Goal: Information Seeking & Learning: Learn about a topic

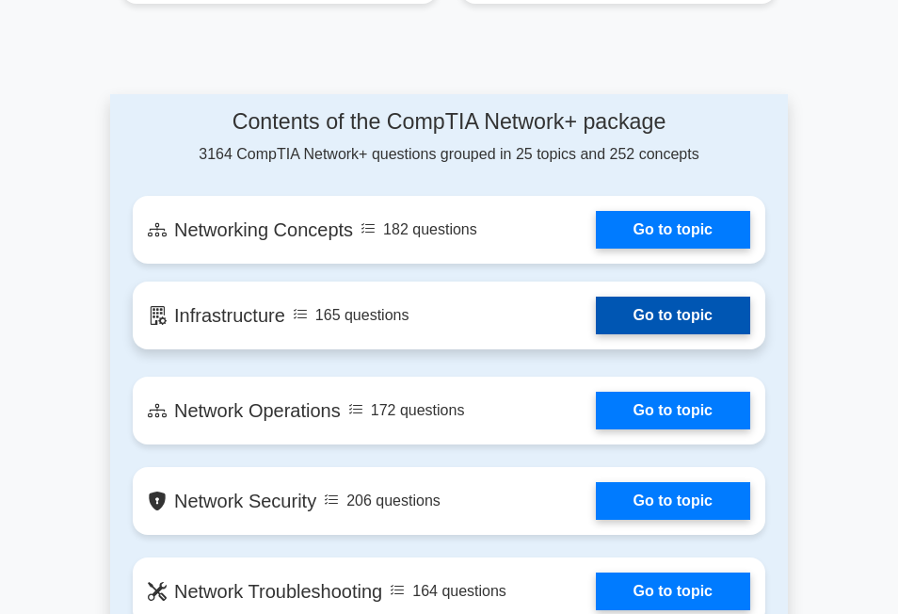
scroll to position [1506, 0]
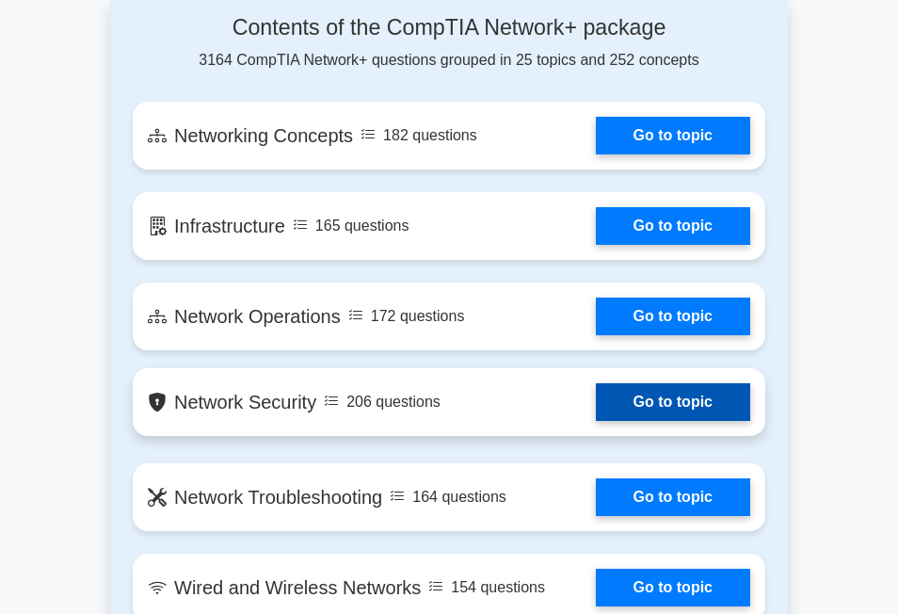
click at [596, 383] on link "Go to topic" at bounding box center [673, 402] width 154 height 38
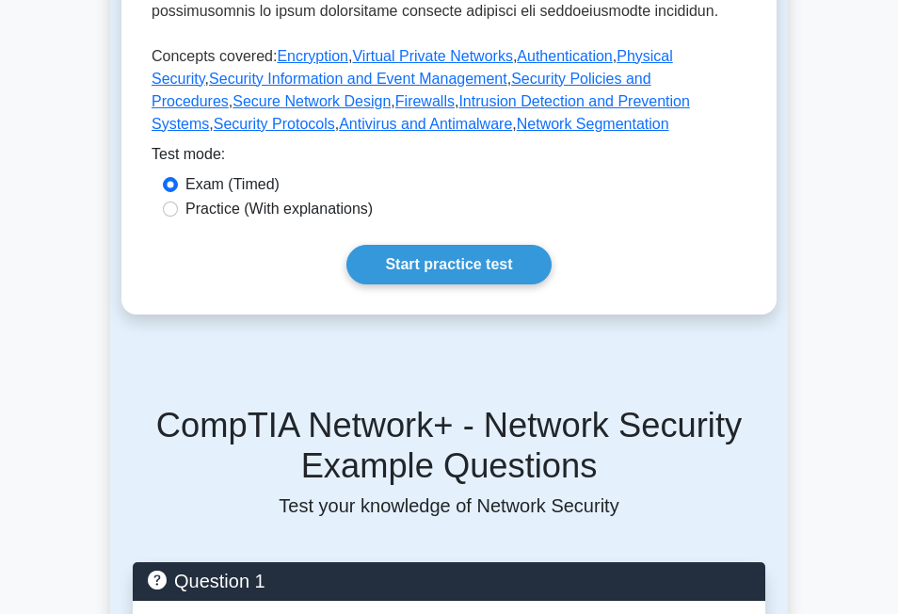
scroll to position [941, 0]
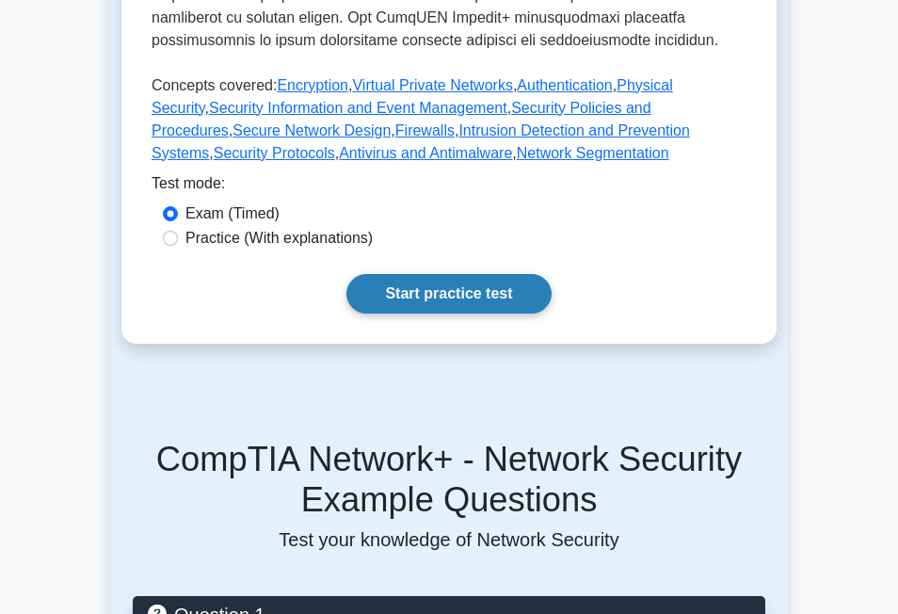
click at [429, 294] on link "Start practice test" at bounding box center [448, 294] width 204 height 40
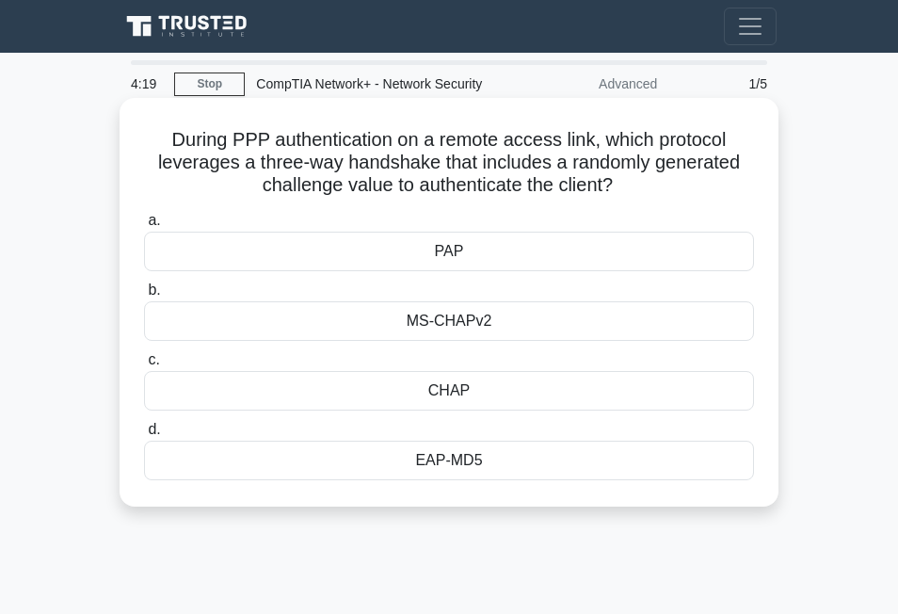
click at [406, 250] on div "PAP" at bounding box center [449, 252] width 610 height 40
click at [144, 227] on input "a. PAP" at bounding box center [144, 221] width 0 height 12
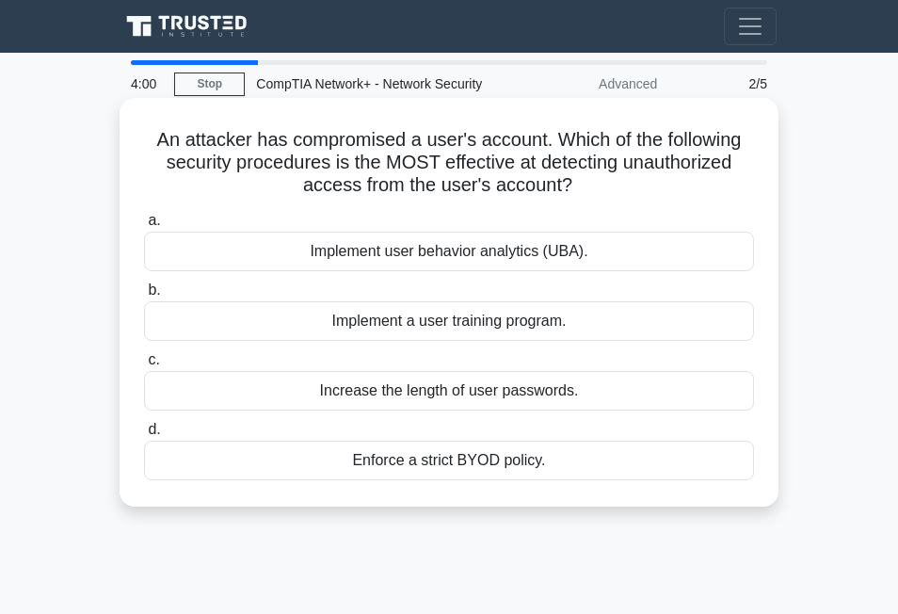
click at [364, 391] on div "Increase the length of user passwords." at bounding box center [449, 391] width 610 height 40
click at [144, 366] on input "c. Increase the length of user passwords." at bounding box center [144, 360] width 0 height 12
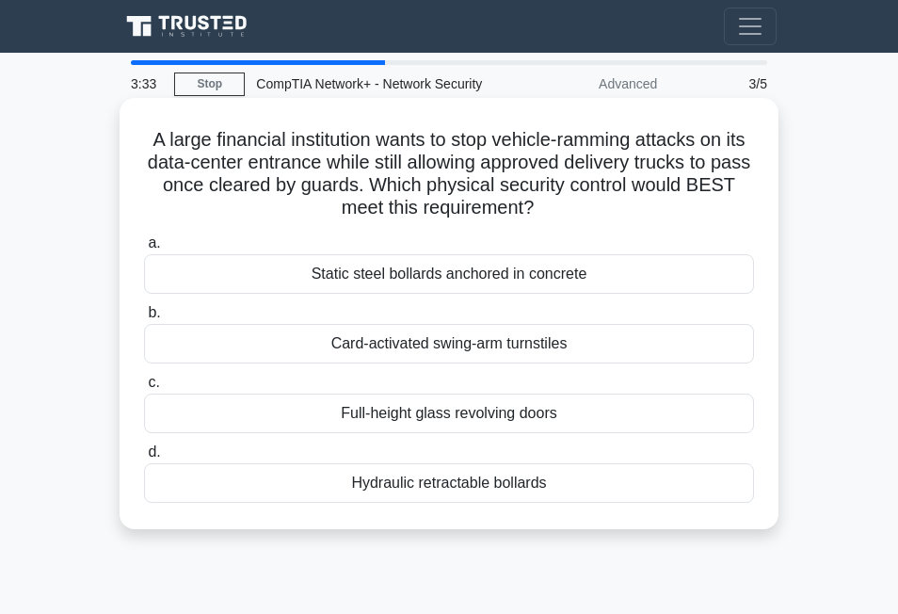
click at [436, 418] on div "Full-height glass revolving doors" at bounding box center [449, 413] width 610 height 40
click at [144, 389] on input "c. Full-height glass revolving doors" at bounding box center [144, 382] width 0 height 12
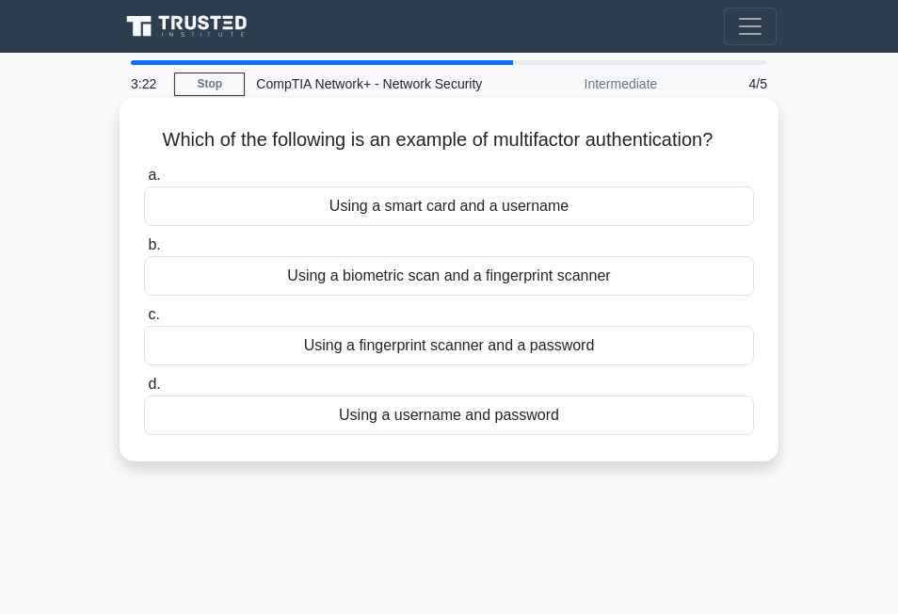
click at [519, 416] on div "Using a username and password" at bounding box center [449, 415] width 610 height 40
click at [144, 391] on input "d. Using a username and password" at bounding box center [144, 384] width 0 height 12
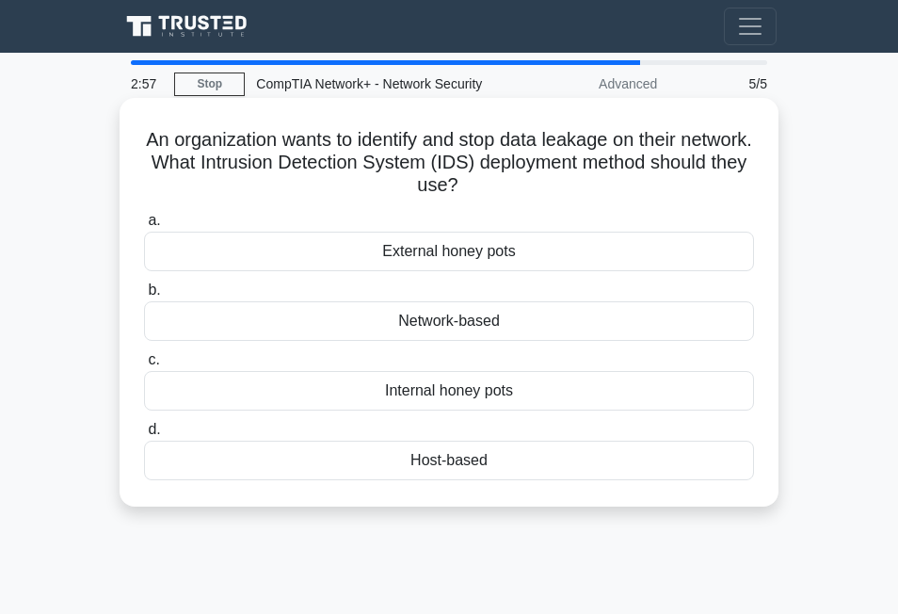
click at [466, 451] on div "Host-based" at bounding box center [449, 460] width 610 height 40
click at [144, 436] on input "d. Host-based" at bounding box center [144, 430] width 0 height 12
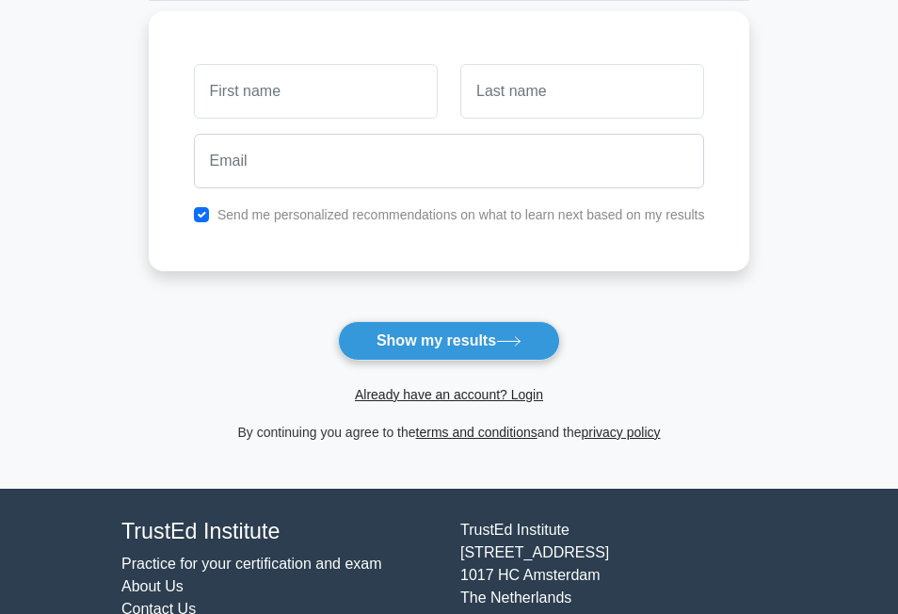
scroll to position [282, 0]
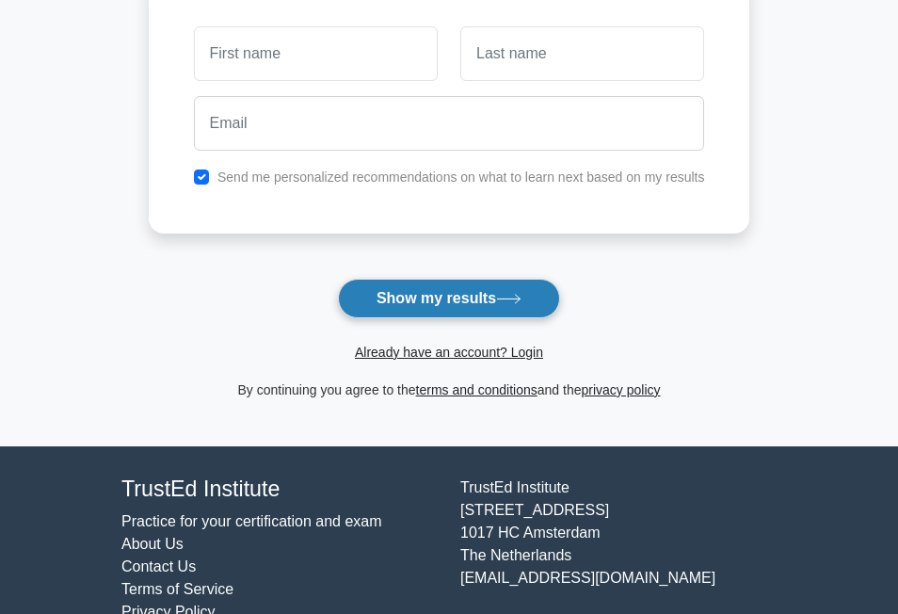
click at [464, 297] on button "Show my results" at bounding box center [449, 299] width 222 height 40
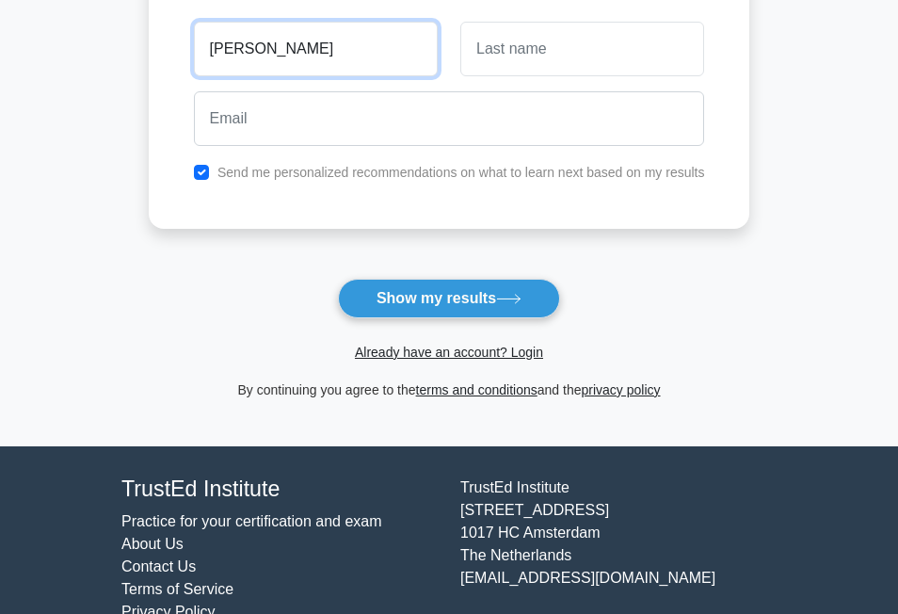
type input "lewis"
click at [578, 78] on div at bounding box center [582, 49] width 266 height 70
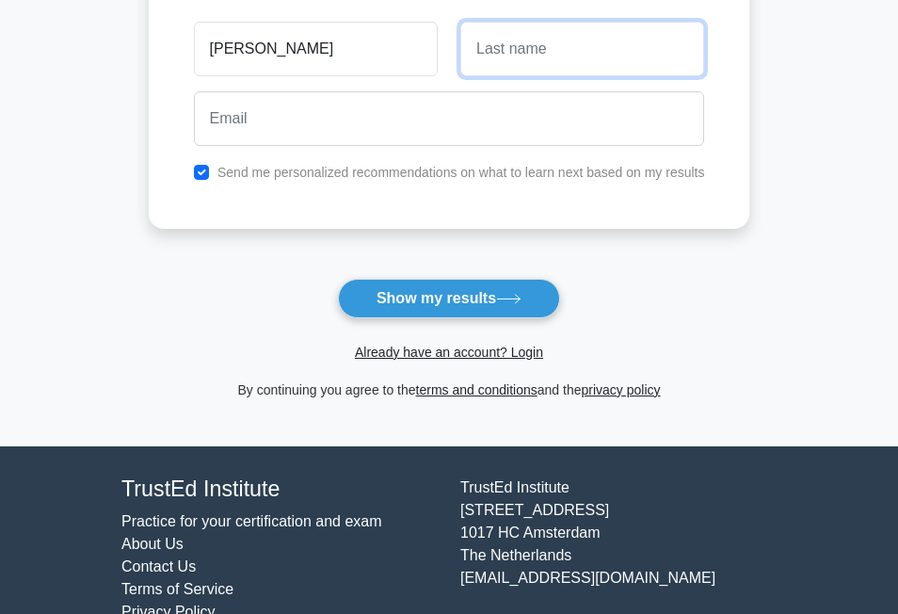
click at [590, 61] on input "text" at bounding box center [582, 49] width 244 height 55
type input "amos"
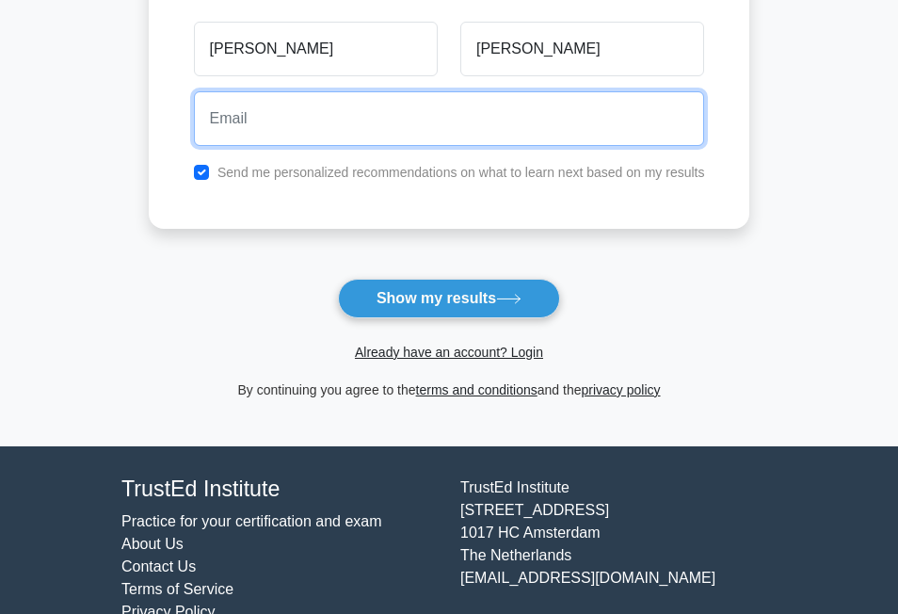
click at [390, 102] on input "email" at bounding box center [449, 118] width 511 height 55
type input "elbuba254@gmail.com"
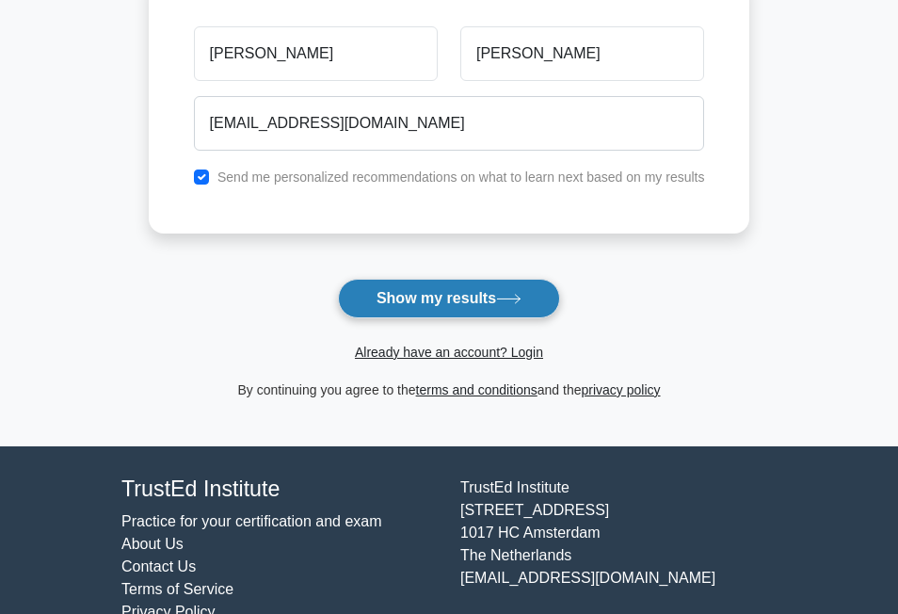
click at [451, 293] on button "Show my results" at bounding box center [449, 299] width 222 height 40
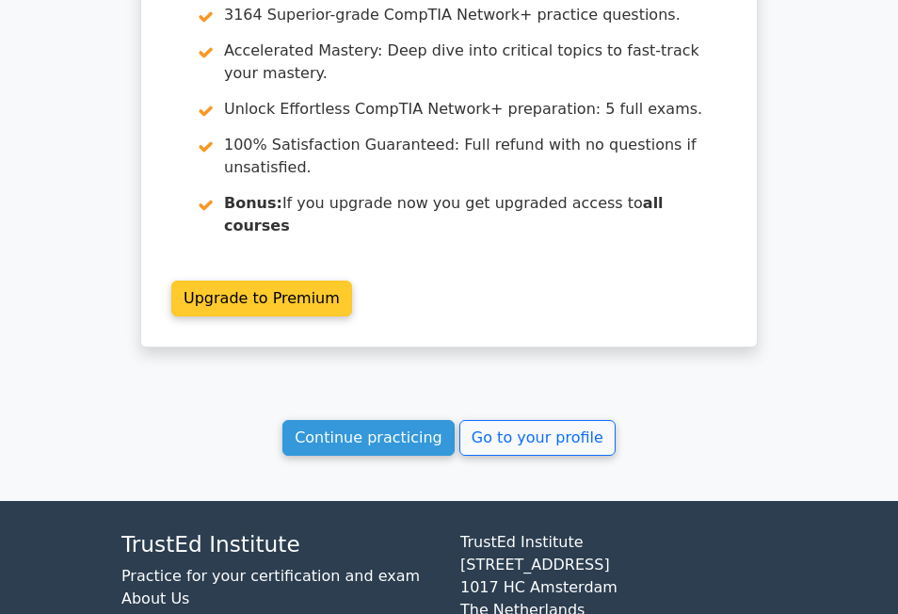
scroll to position [1576, 0]
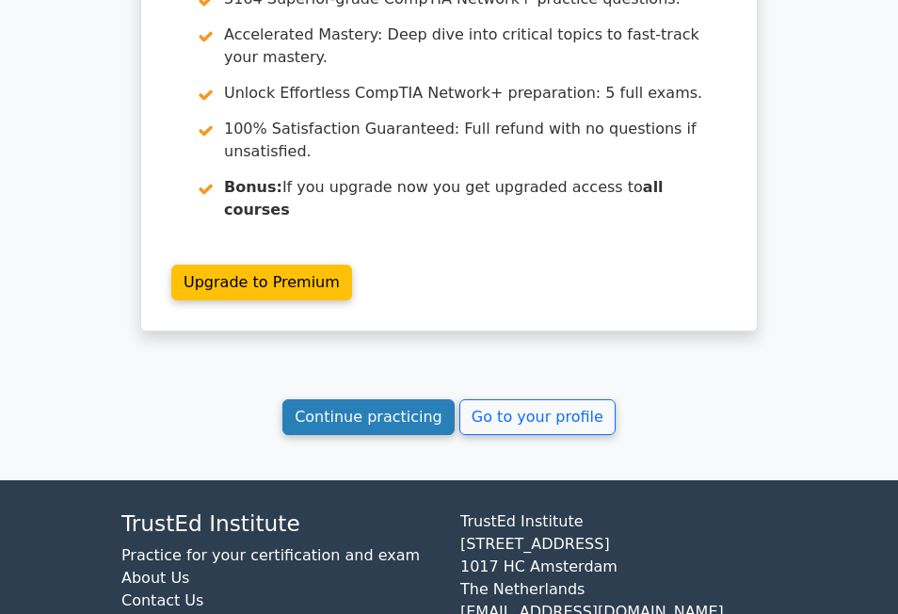
click at [417, 399] on link "Continue practicing" at bounding box center [368, 417] width 172 height 36
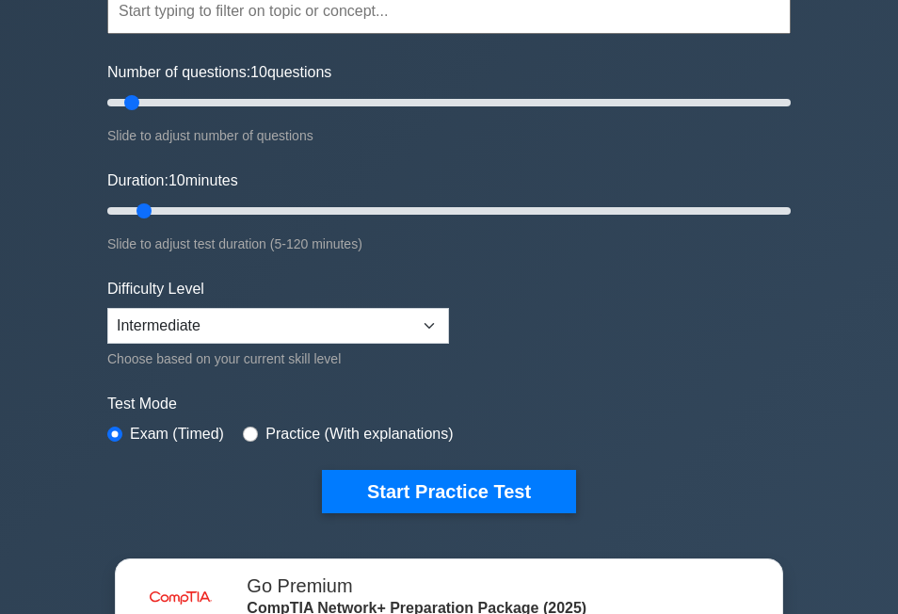
scroll to position [376, 0]
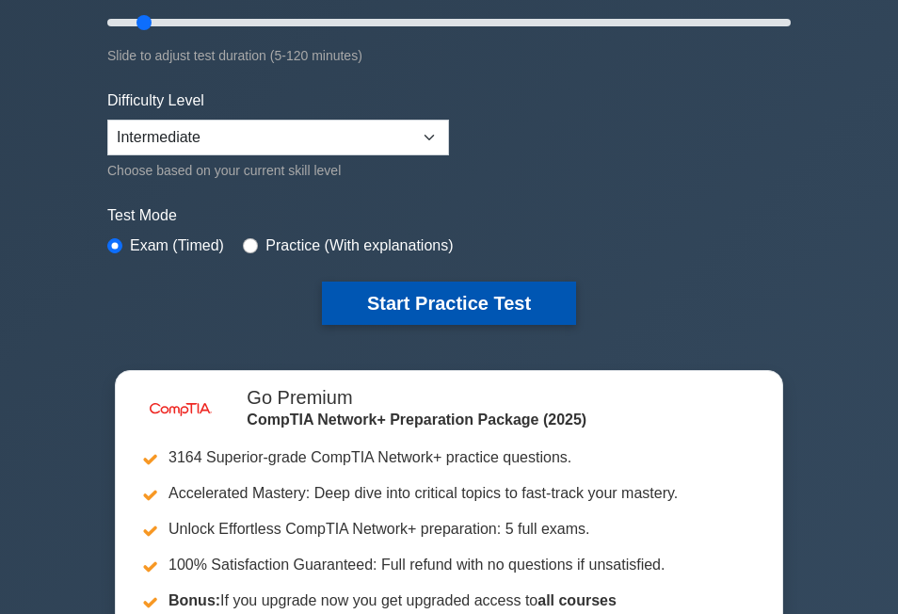
click at [419, 310] on button "Start Practice Test" at bounding box center [449, 302] width 254 height 43
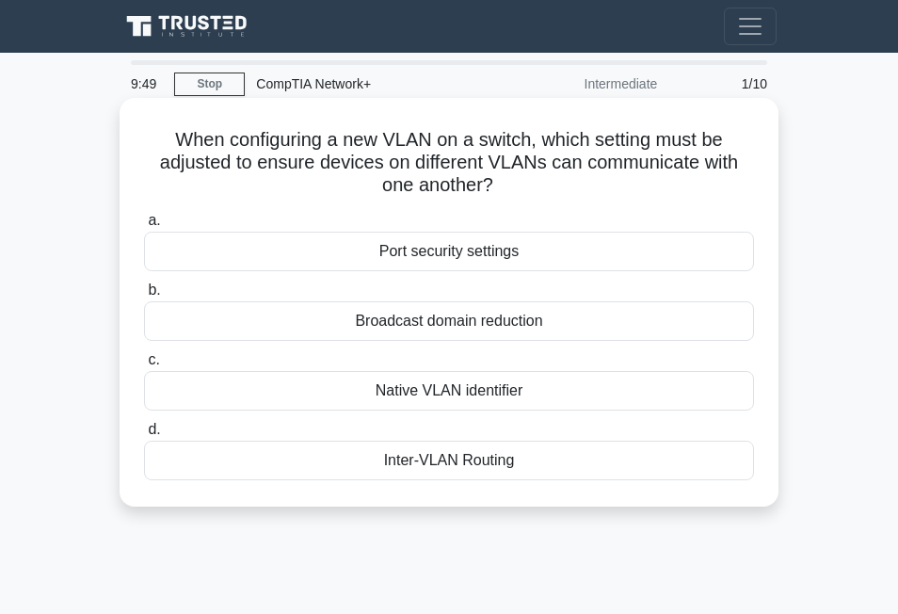
click at [448, 392] on div "Native VLAN identifier" at bounding box center [449, 391] width 610 height 40
click at [144, 366] on input "c. Native VLAN identifier" at bounding box center [144, 360] width 0 height 12
